Goal: Information Seeking & Learning: Understand process/instructions

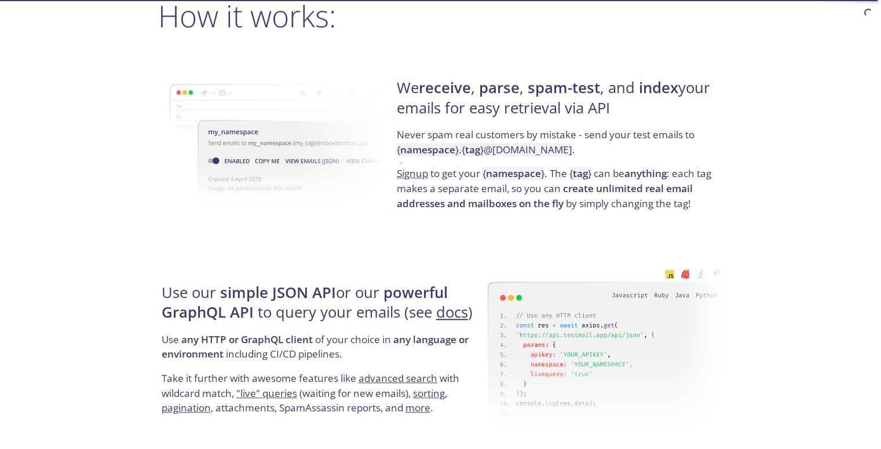
scroll to position [753, 0]
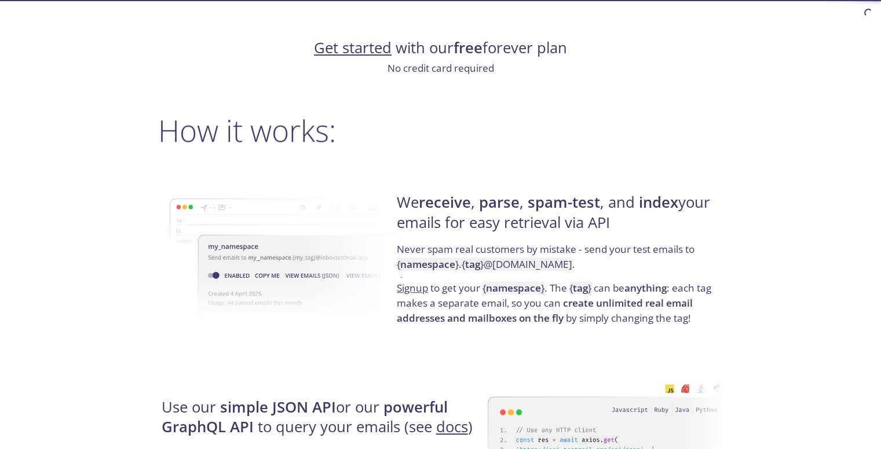
drag, startPoint x: 559, startPoint y: 200, endPoint x: 693, endPoint y: 228, distance: 136.1
click at [693, 228] on h4 "We receive , parse , spam-test , and index your emails for easy retrieval via A…" at bounding box center [558, 217] width 323 height 49
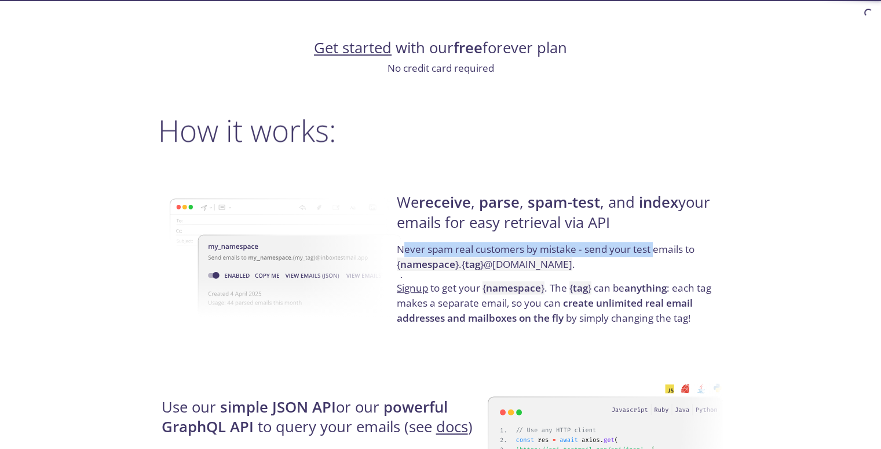
drag, startPoint x: 401, startPoint y: 248, endPoint x: 653, endPoint y: 251, distance: 252.5
click at [653, 251] on p "Never spam real customers by mistake - send your test emails to { namespace } .…" at bounding box center [558, 261] width 323 height 39
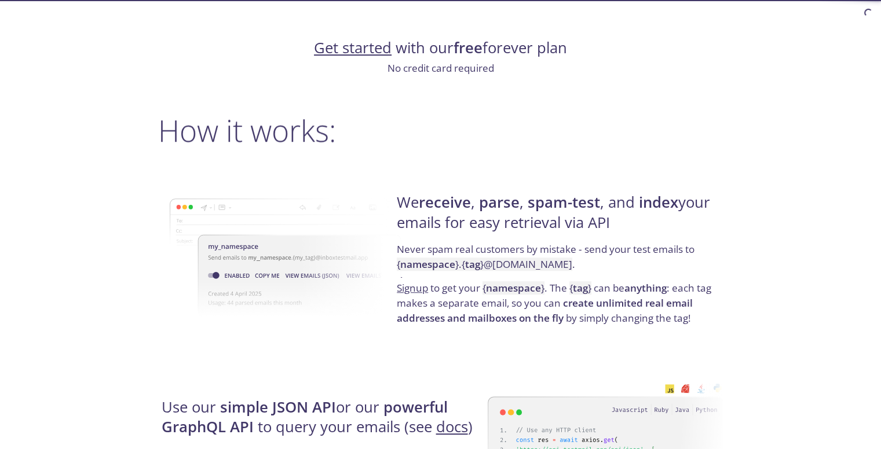
click at [433, 265] on strong "namespace" at bounding box center [427, 264] width 55 height 13
click at [471, 264] on strong "tag" at bounding box center [472, 264] width 15 height 13
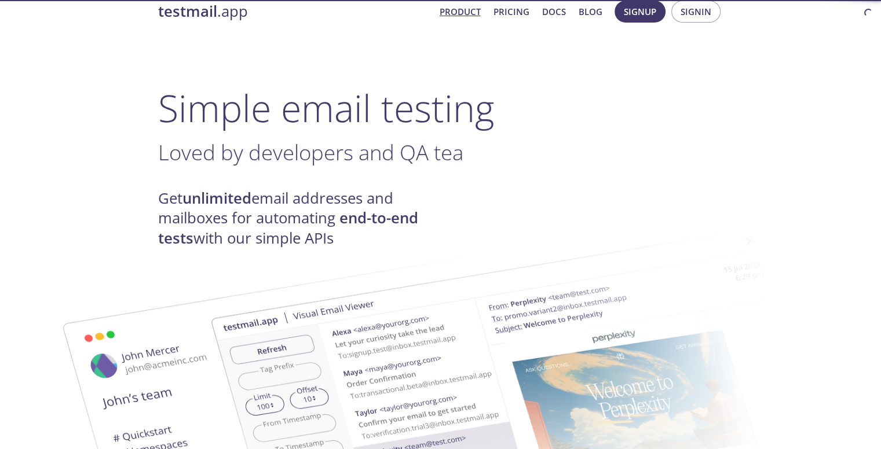
scroll to position [0, 0]
